Goal: Task Accomplishment & Management: Manage account settings

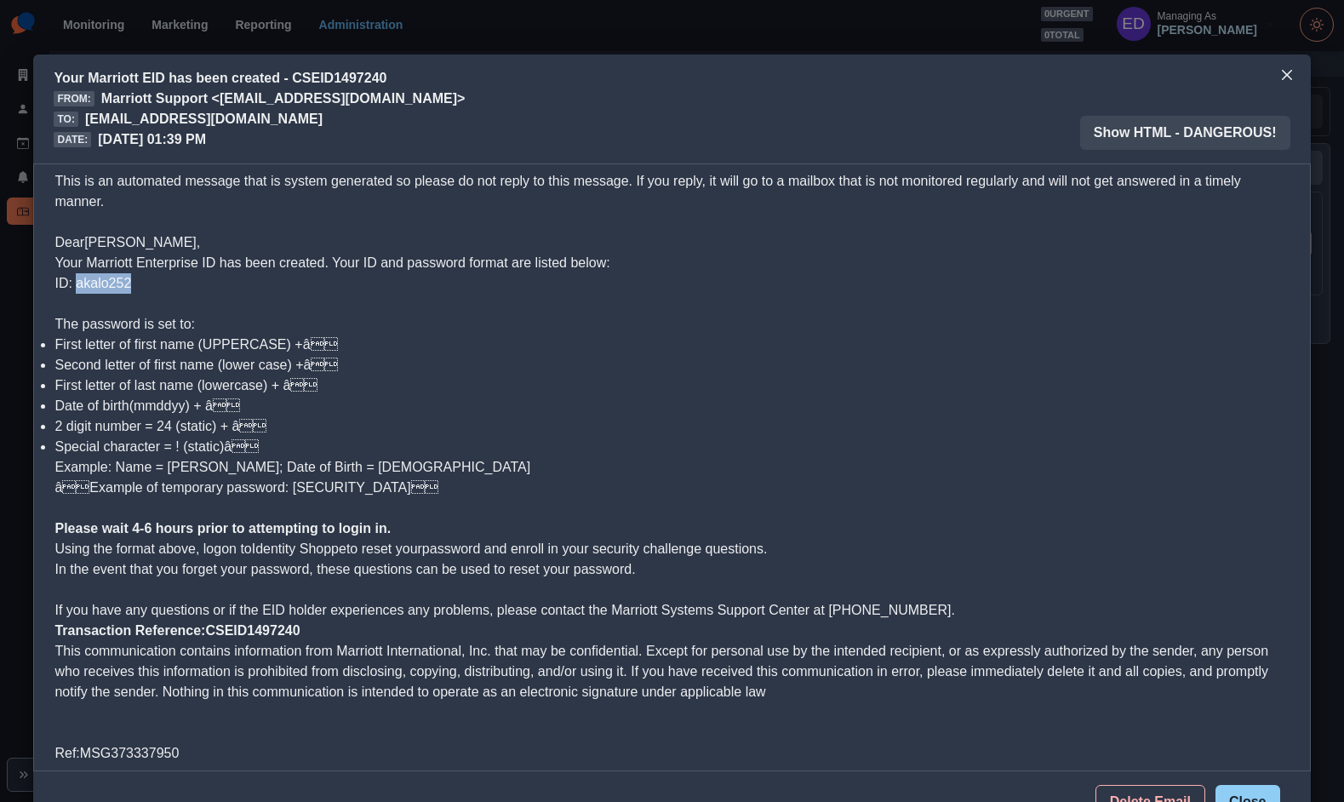
scroll to position [7, 0]
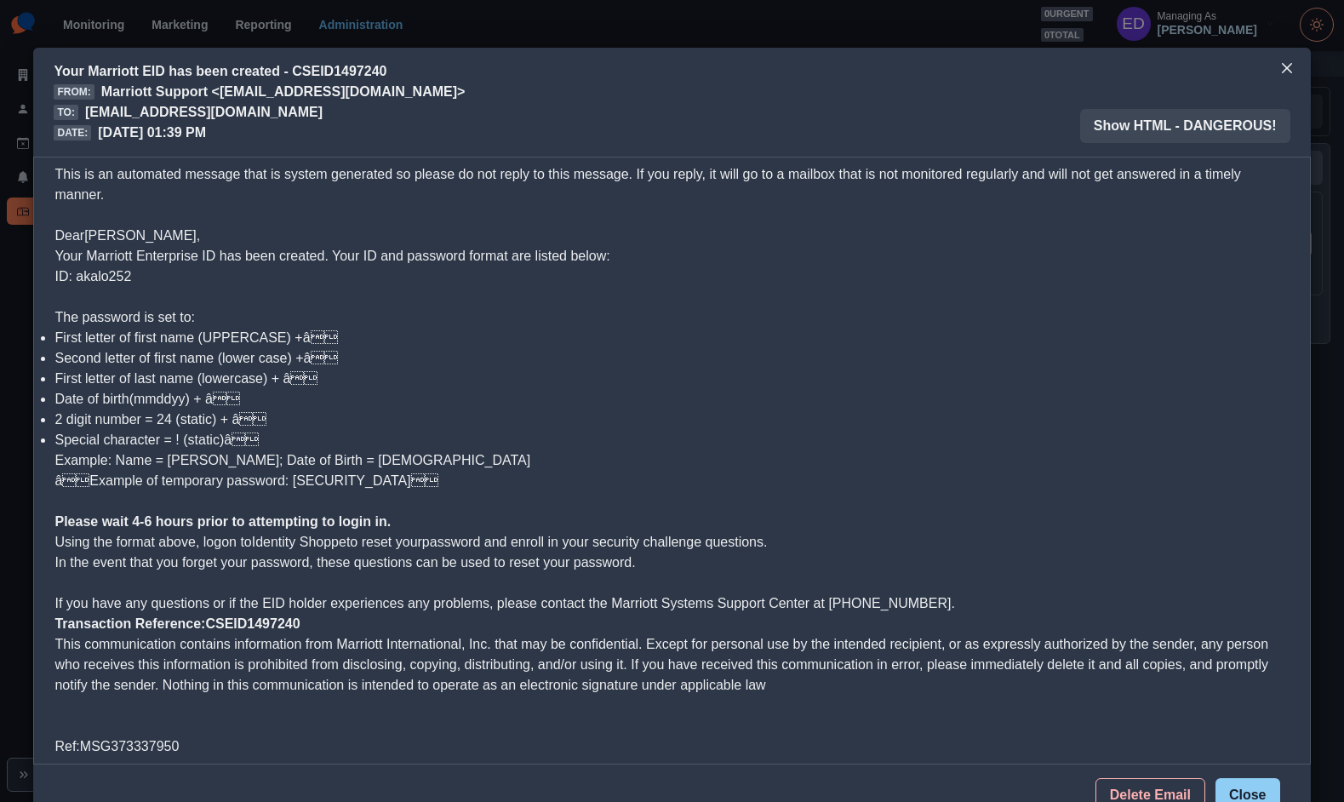
click at [574, 38] on div "Your Marriott EID has been created - CSEID1497240 From: Marriott Support <[EMAI…" at bounding box center [672, 401] width 1344 height 802
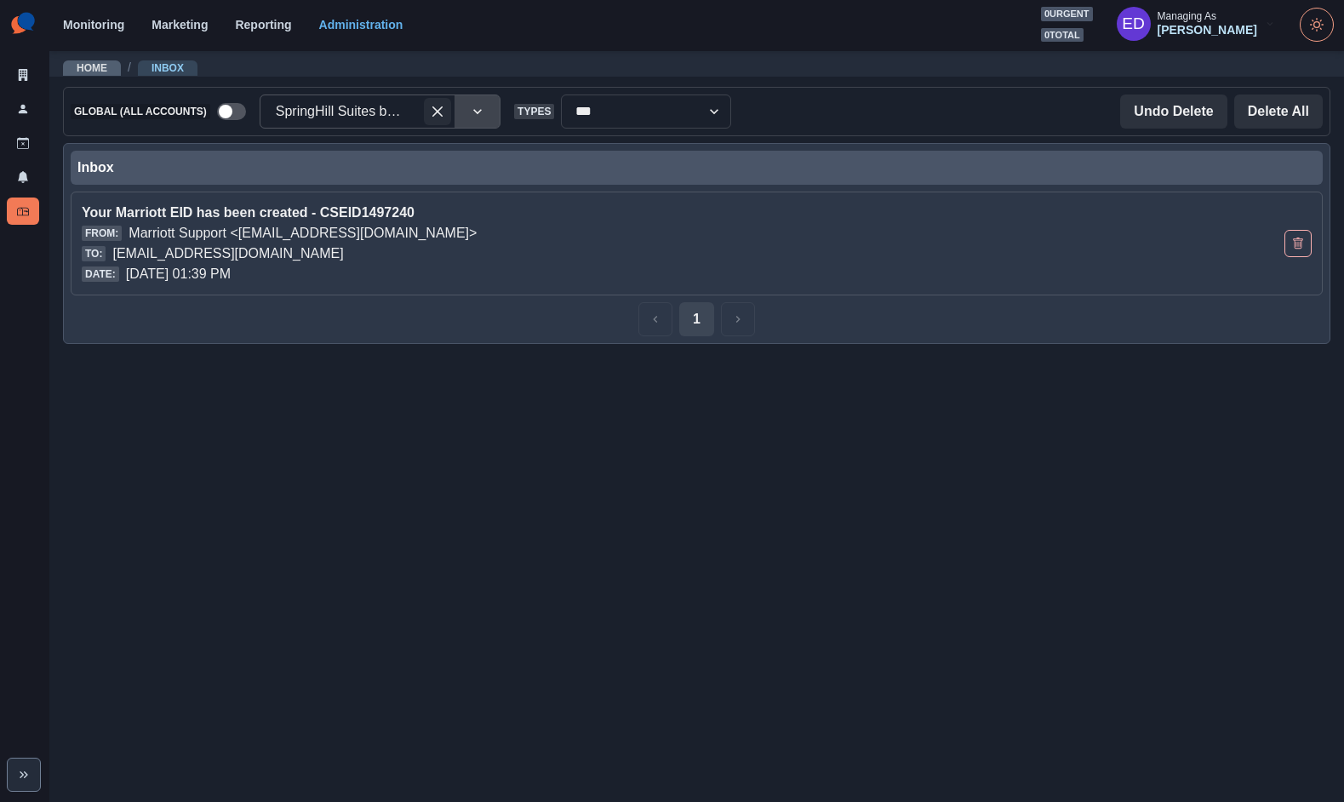
click at [372, 123] on div at bounding box center [340, 112] width 129 height 24
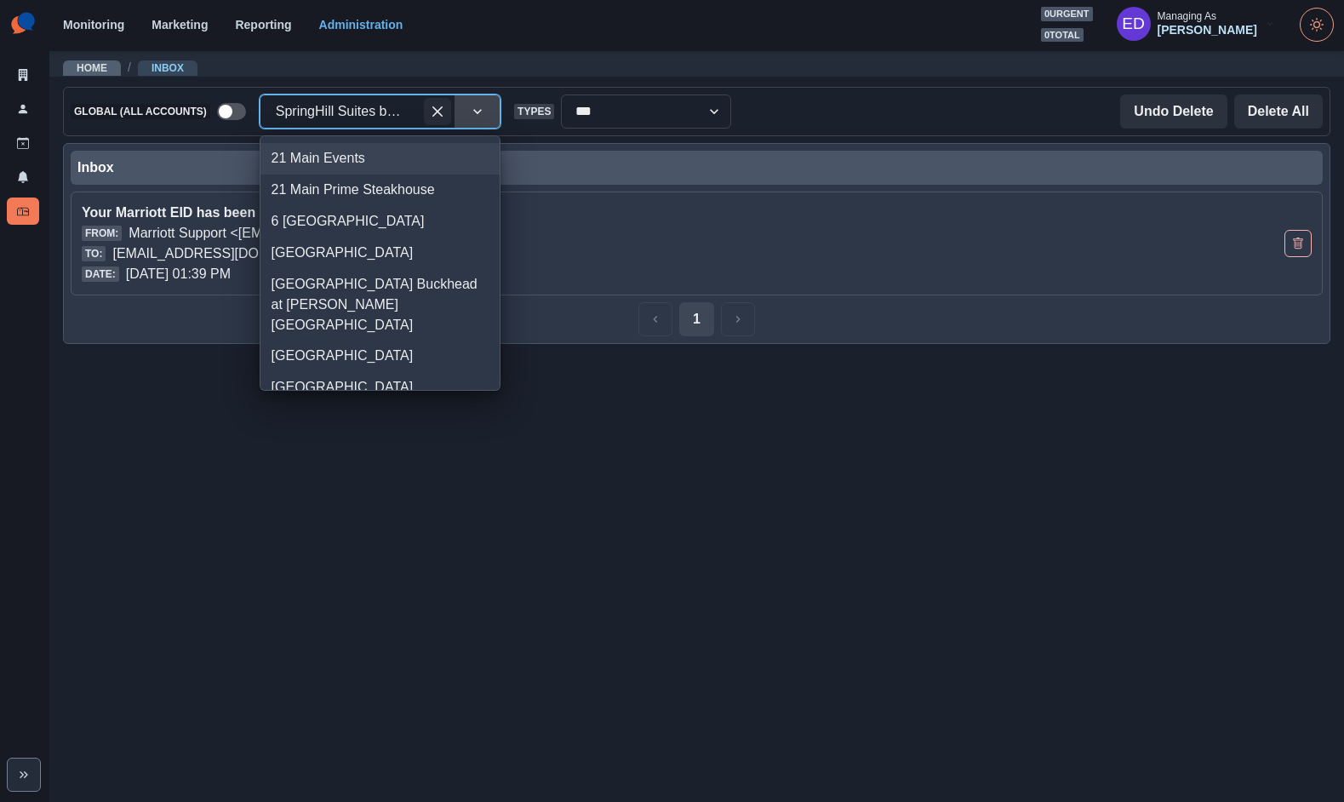
drag, startPoint x: 442, startPoint y: 115, endPoint x: 360, endPoint y: 115, distance: 81.7
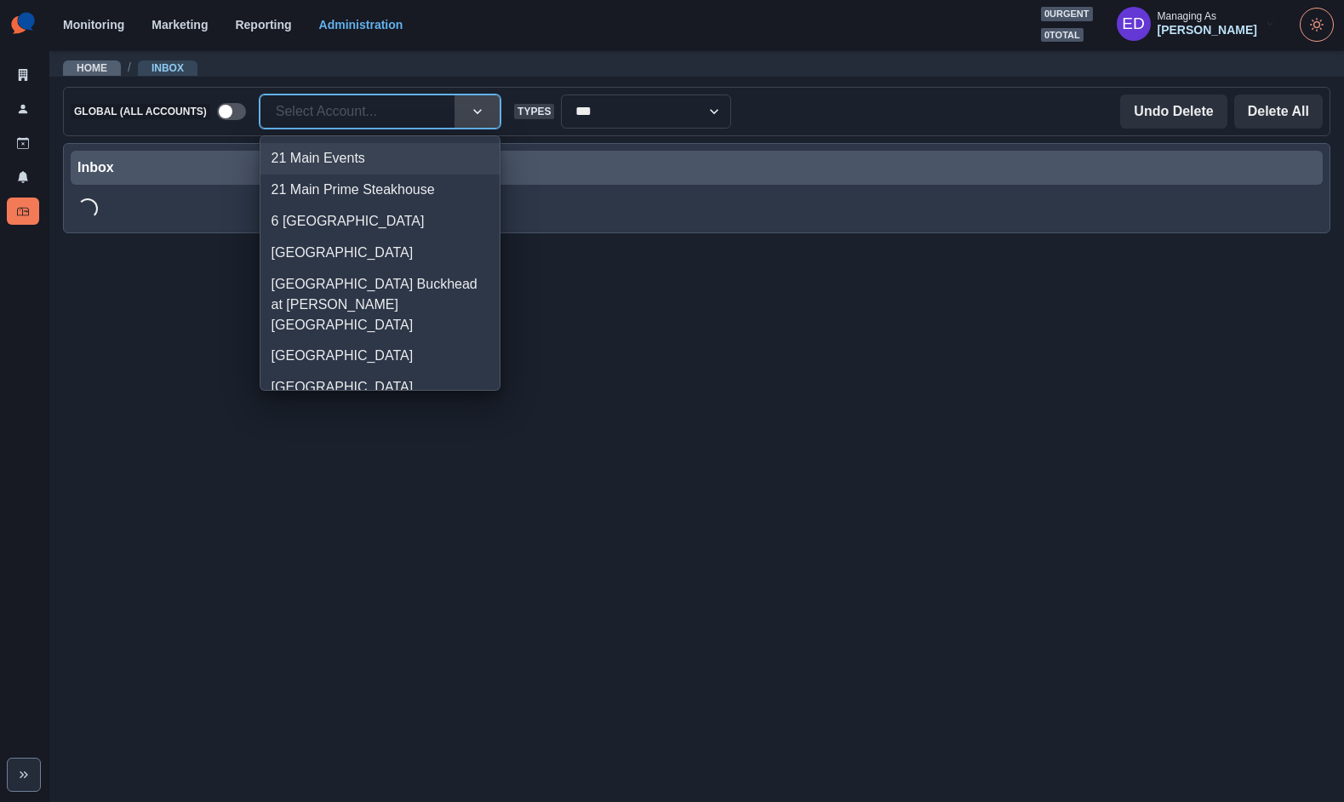
click at [357, 111] on div at bounding box center [357, 112] width 163 height 24
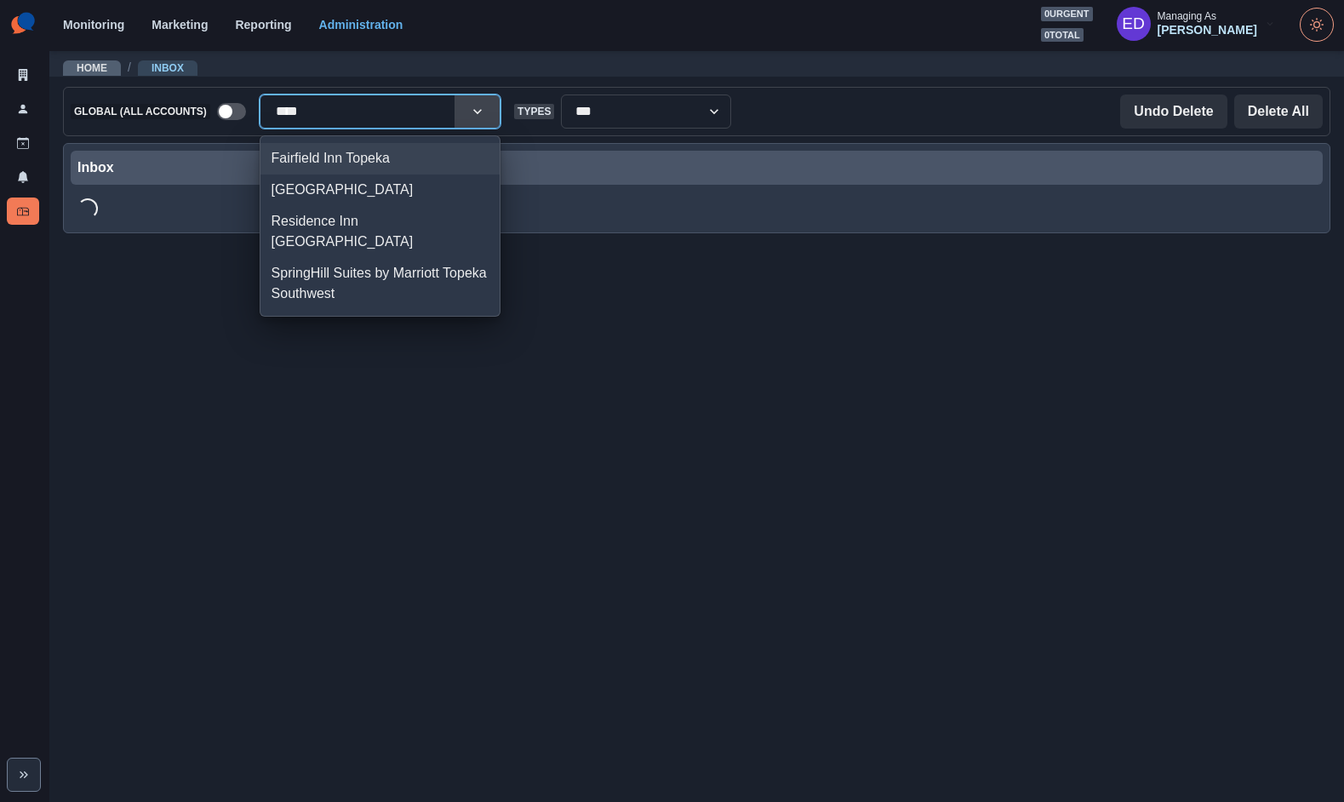
type input "*****"
click at [360, 257] on div "SpringHill Suites by Marriott Topeka Southwest" at bounding box center [379, 283] width 239 height 52
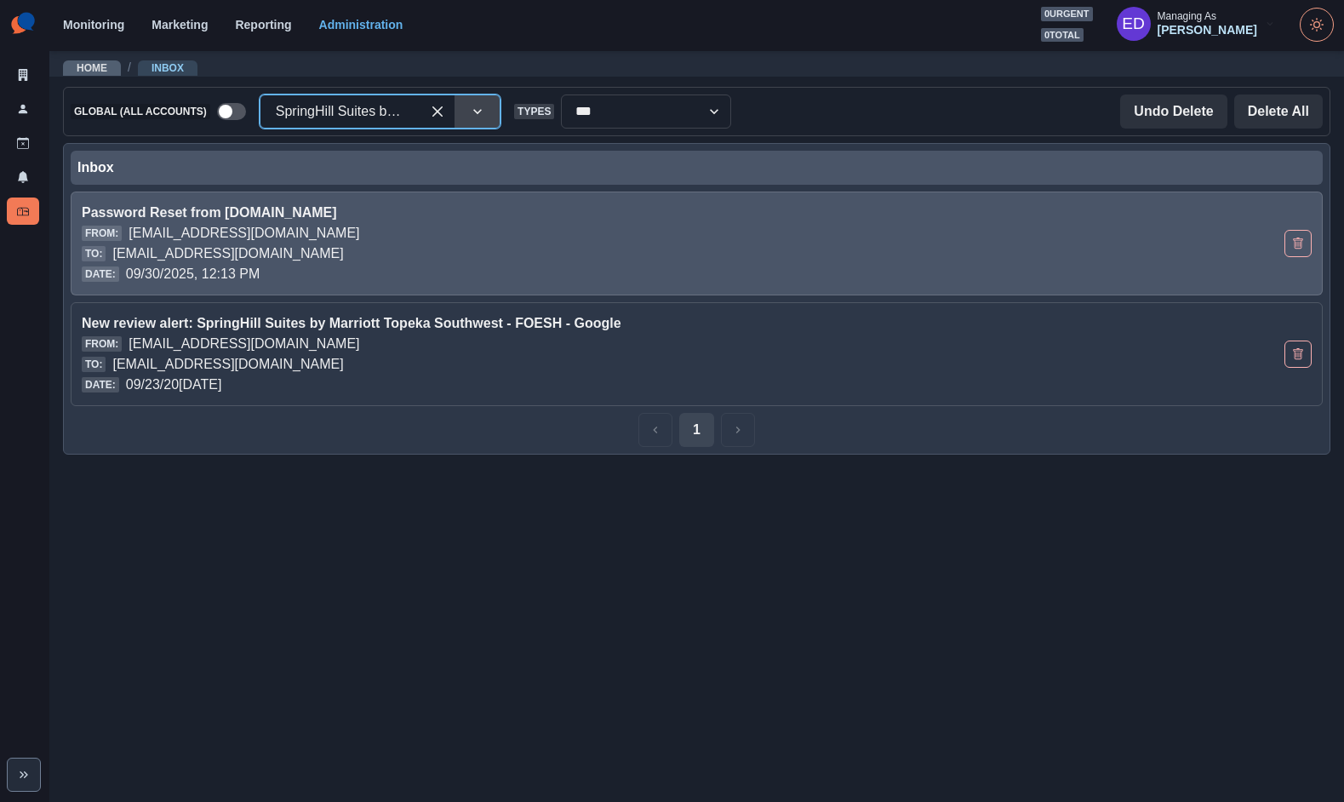
click at [343, 252] on p "[EMAIL_ADDRESS][DOMAIN_NAME]" at bounding box center [227, 253] width 231 height 20
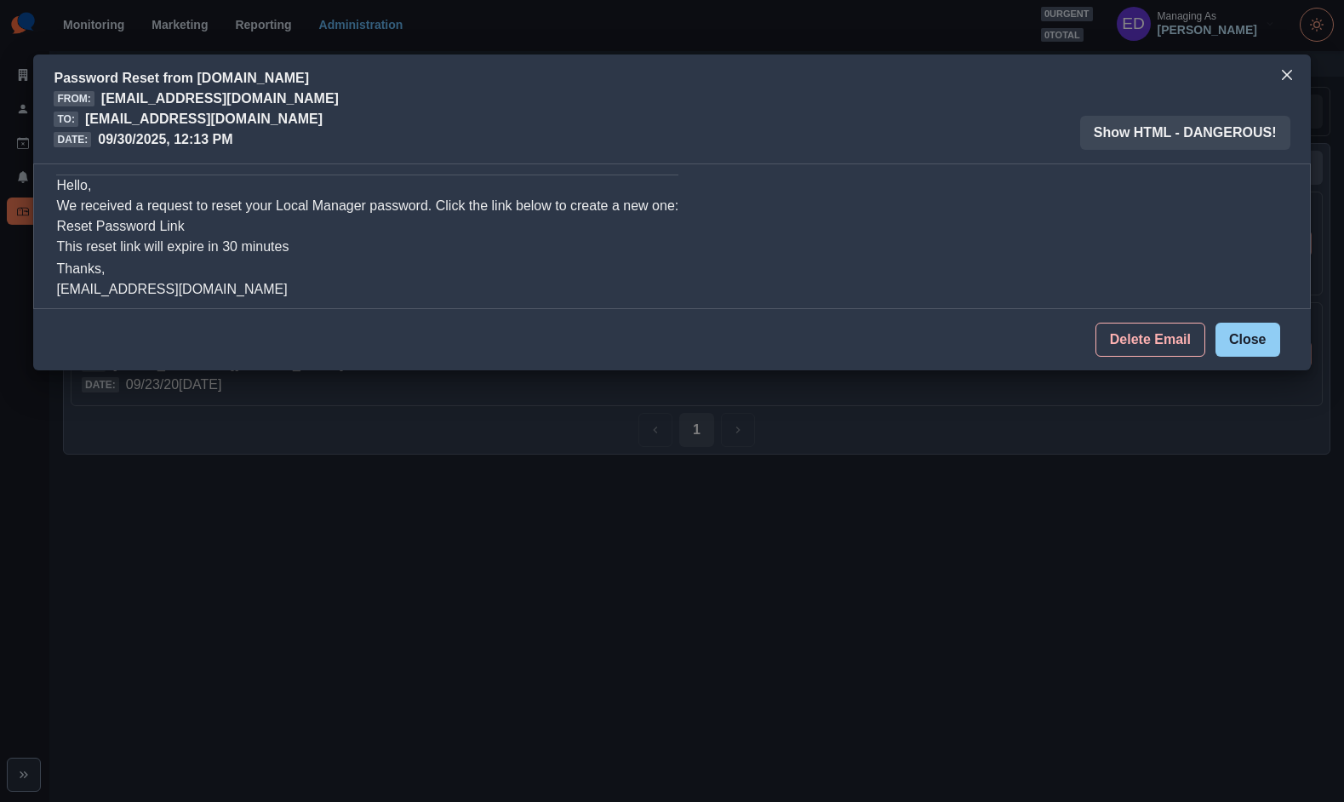
click at [153, 229] on link "Reset Password Link" at bounding box center [120, 226] width 128 height 14
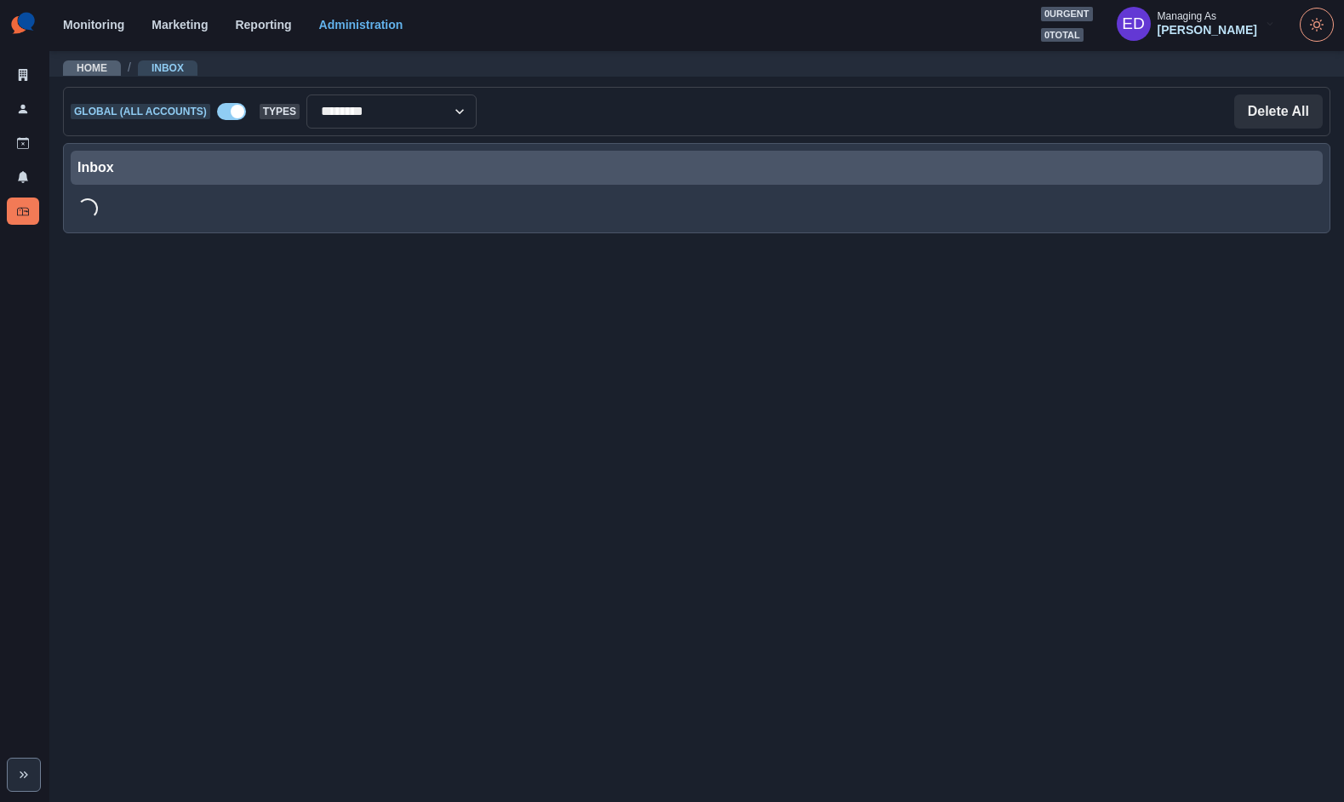
click at [230, 112] on span at bounding box center [231, 111] width 29 height 17
click at [371, 115] on select "**********" at bounding box center [391, 111] width 170 height 34
select select "**********"
click at [370, 117] on div at bounding box center [357, 112] width 163 height 24
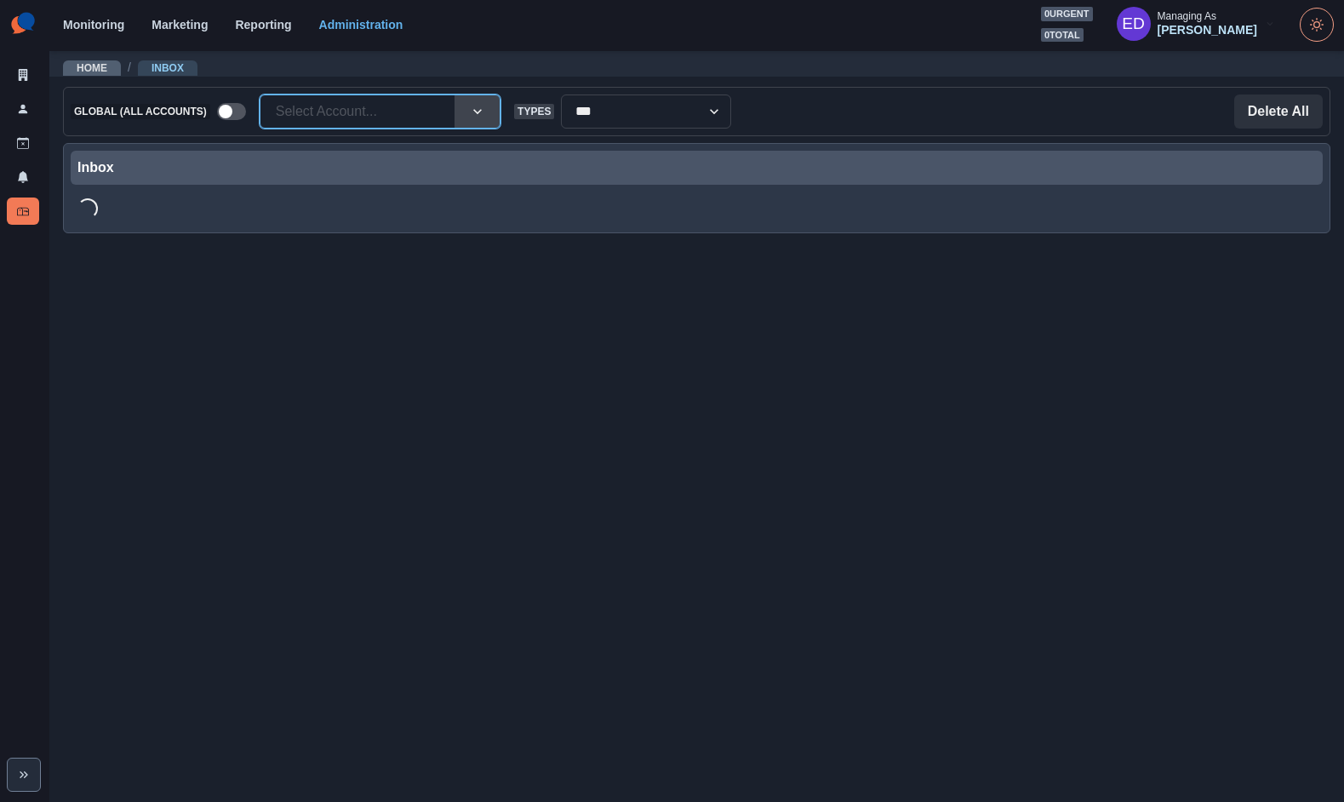
click at [362, 107] on div at bounding box center [357, 112] width 163 height 24
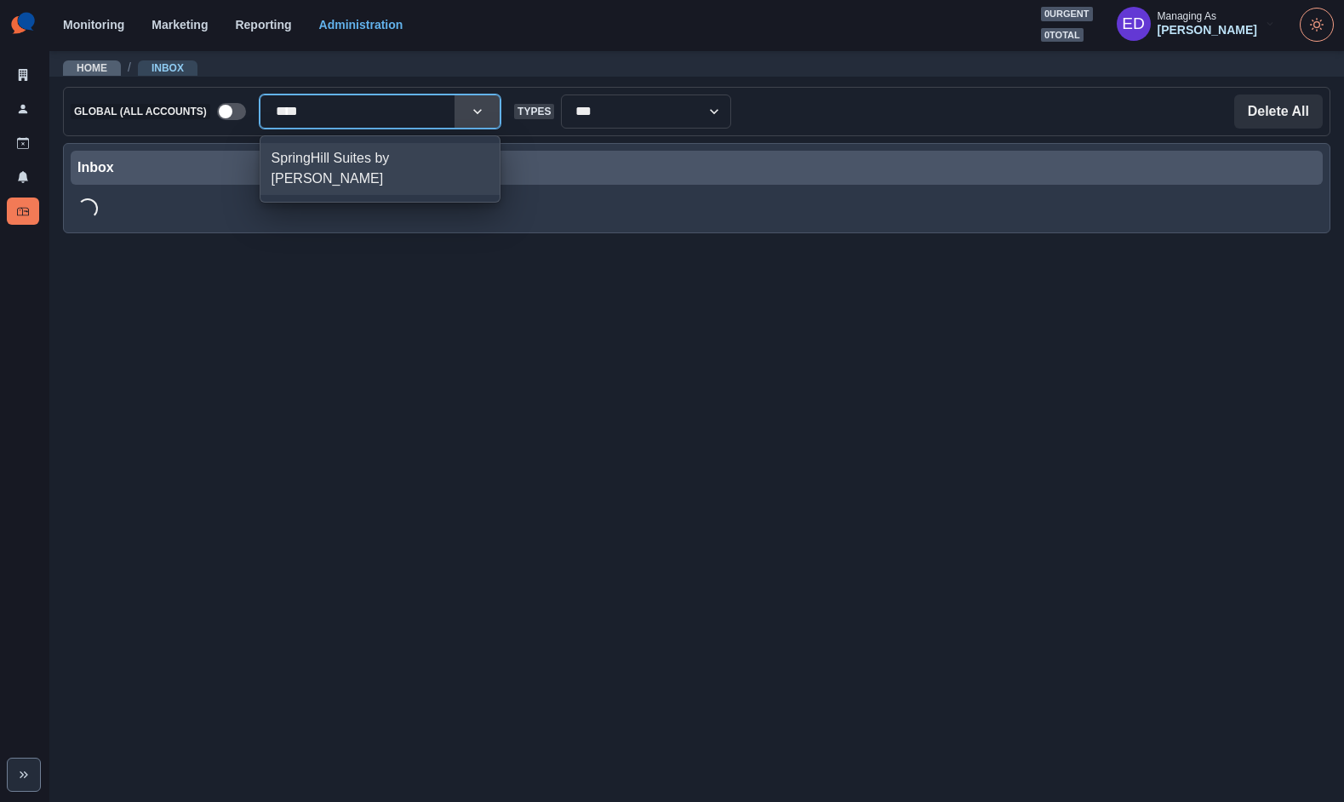
type input "*****"
click at [329, 149] on div "SpringHill Suites by [PERSON_NAME]" at bounding box center [379, 169] width 239 height 52
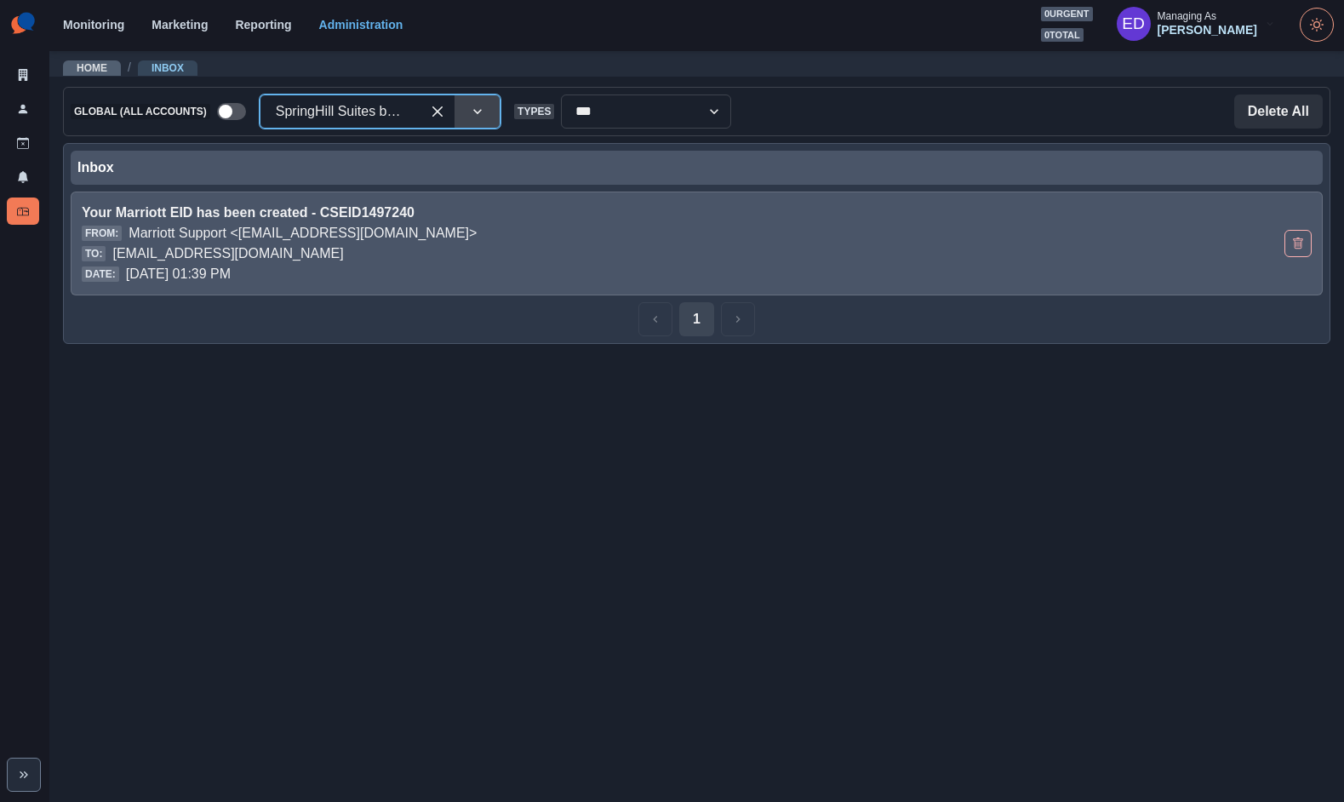
click at [634, 254] on div "To: springhillsuitesbymarriottbryce@properties.thesocialstation.com" at bounding box center [574, 253] width 984 height 20
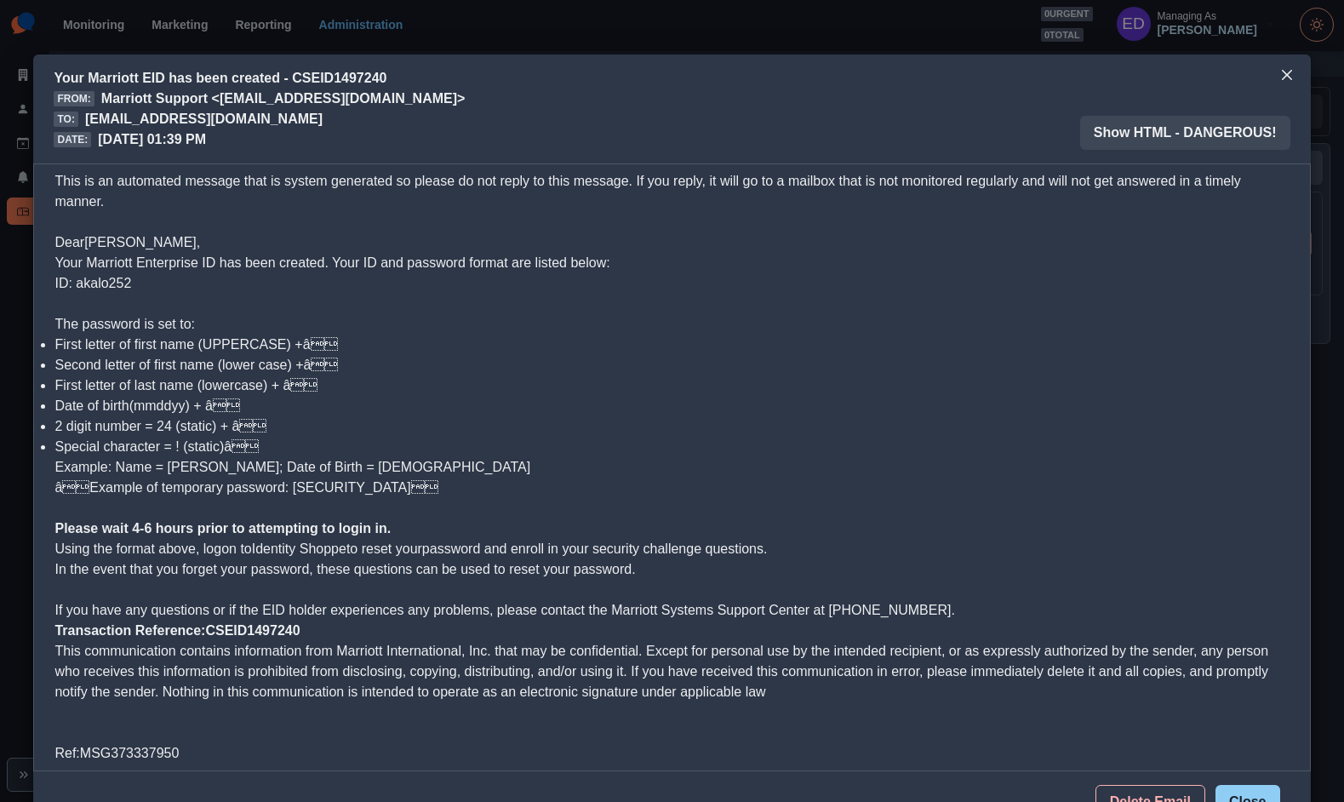
scroll to position [2, 0]
click at [94, 276] on span "Your Marriott Enterprise ID has been created. Your ID and password format are l…" at bounding box center [331, 271] width 555 height 35
copy span "akalo252"
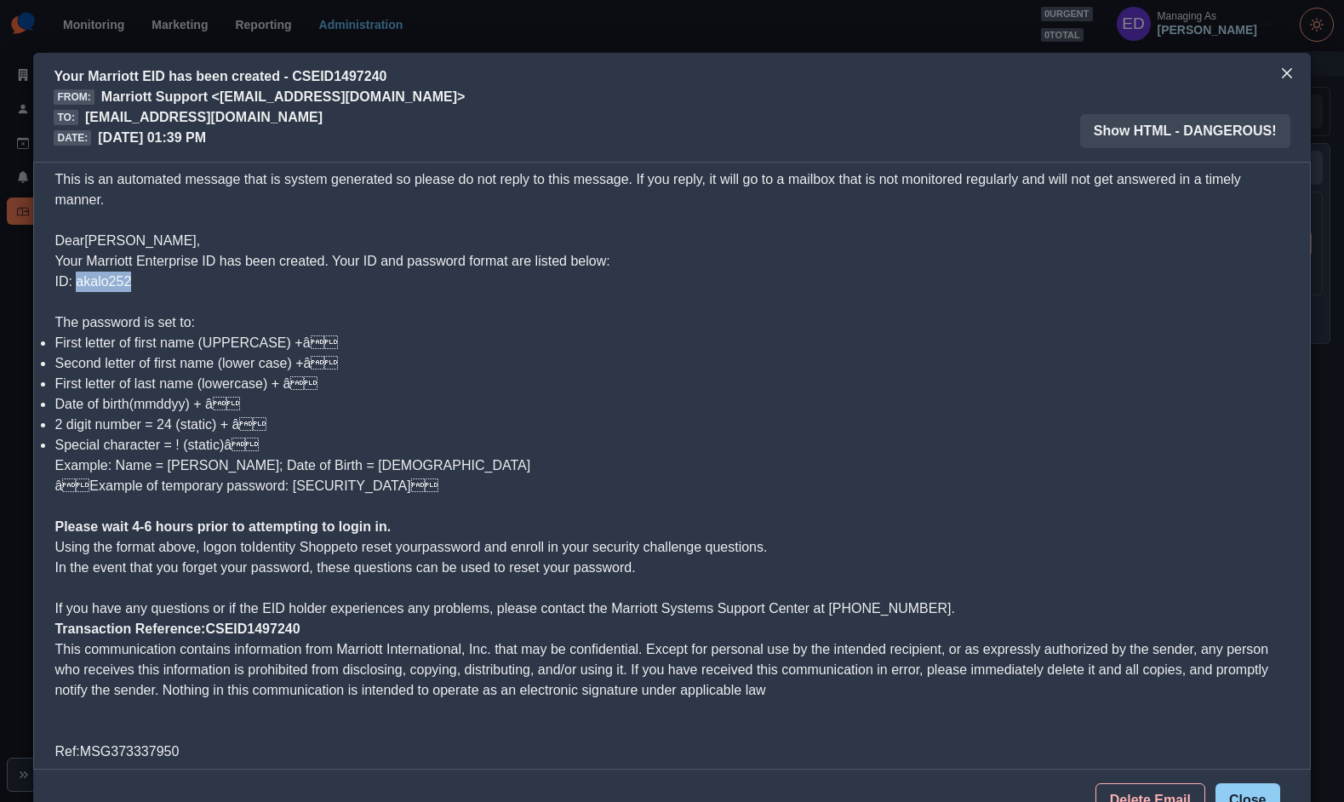
scroll to position [0, 0]
copy span "akalo252"
click at [871, 238] on p "Dear Alex Kalogeropoulos," at bounding box center [671, 232] width 1234 height 41
click at [1273, 71] on button "Close" at bounding box center [1286, 74] width 27 height 27
